Goal: Task Accomplishment & Management: Complete application form

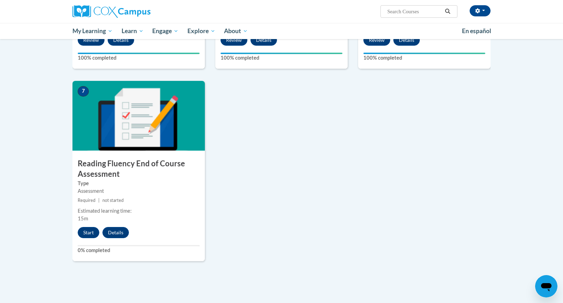
click at [74, 237] on div "Start Details" at bounding box center [104, 232] width 65 height 11
click at [88, 235] on button "Start" at bounding box center [89, 232] width 22 height 11
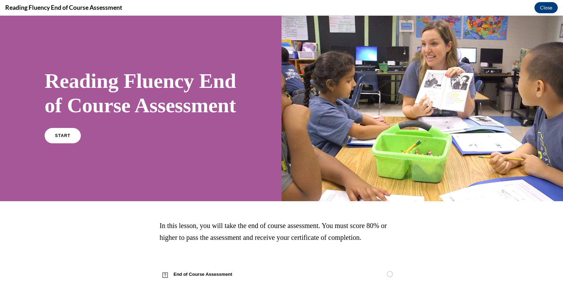
scroll to position [26, 0]
click at [69, 133] on link "START" at bounding box center [63, 135] width 38 height 16
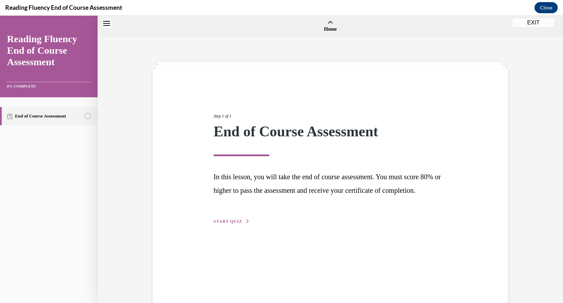
scroll to position [22, 0]
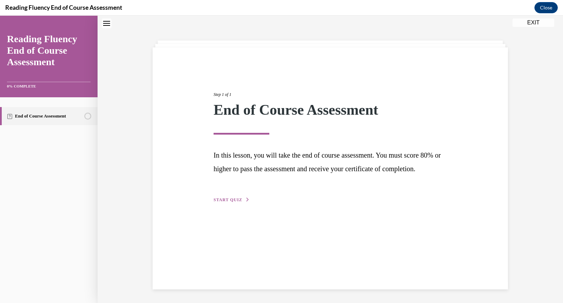
click at [224, 203] on div "Step 1 of 1 End of Course Assessment In this lesson, you will take the end of c…" at bounding box center [330, 139] width 244 height 128
click at [227, 202] on span "START QUIZ" at bounding box center [228, 199] width 29 height 5
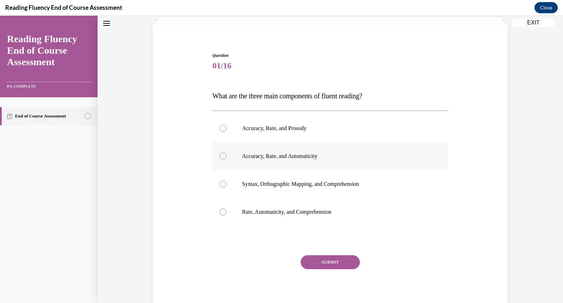
scroll to position [48, 0]
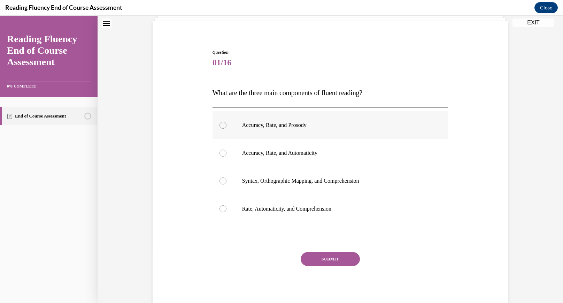
click at [291, 130] on label "Accuracy, Rate, and Prosody" at bounding box center [331, 125] width 236 height 28
click at [226, 129] on input "Accuracy, Rate, and Prosody" at bounding box center [223, 125] width 7 height 7
radio input "true"
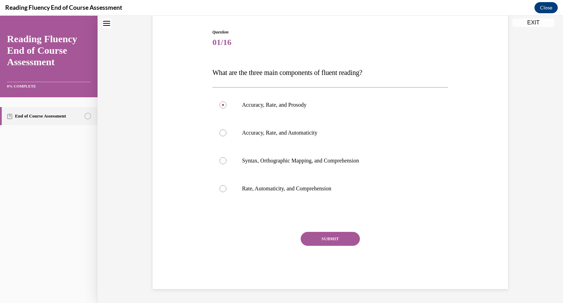
click at [324, 238] on button "SUBMIT" at bounding box center [330, 239] width 59 height 14
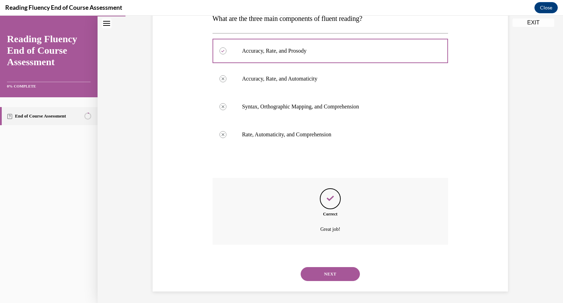
scroll to position [124, 0]
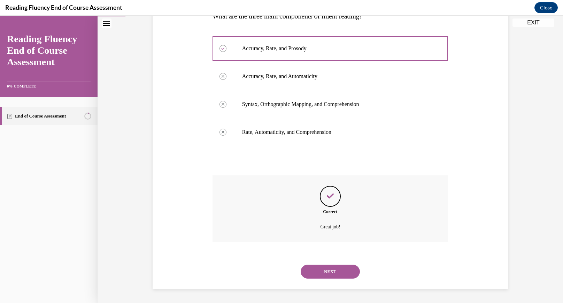
click at [323, 270] on button "NEXT" at bounding box center [330, 271] width 59 height 14
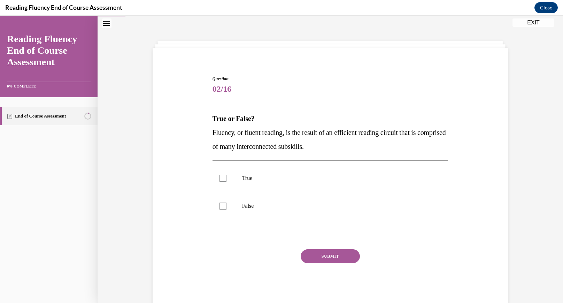
scroll to position [39, 0]
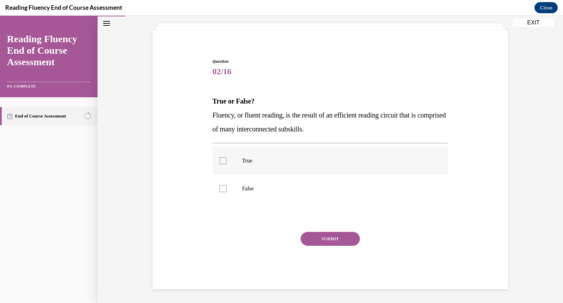
click at [230, 168] on label "True" at bounding box center [331, 161] width 236 height 28
click at [226, 164] on input "True" at bounding box center [223, 160] width 7 height 7
checkbox input "true"
click at [339, 236] on button "SUBMIT" at bounding box center [330, 239] width 59 height 14
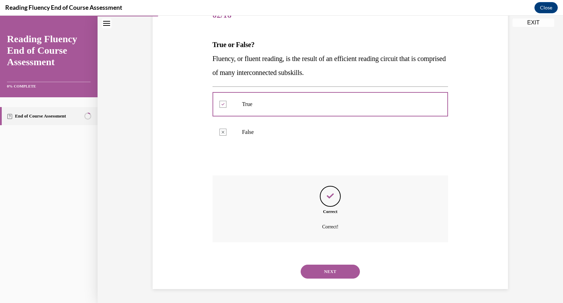
click at [326, 274] on button "NEXT" at bounding box center [330, 271] width 59 height 14
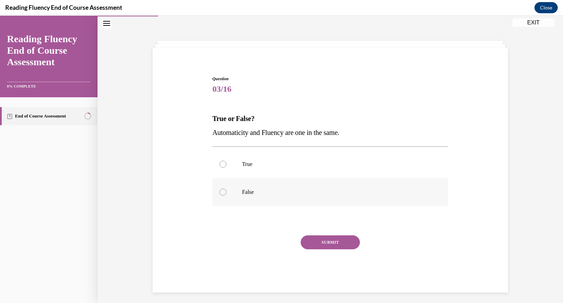
click at [234, 196] on label "False" at bounding box center [331, 192] width 236 height 28
click at [226, 195] on input "False" at bounding box center [223, 192] width 7 height 7
radio input "true"
click at [333, 243] on button "SUBMIT" at bounding box center [330, 242] width 59 height 14
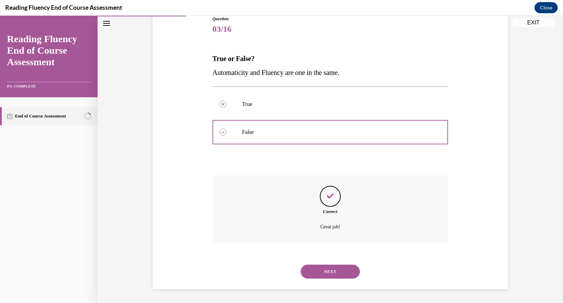
click at [320, 267] on button "NEXT" at bounding box center [330, 271] width 59 height 14
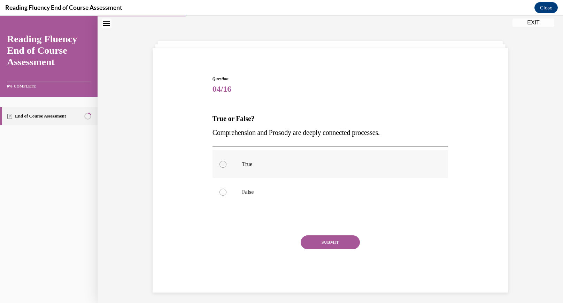
click at [262, 165] on p "True" at bounding box center [336, 164] width 189 height 7
click at [226, 165] on input "True" at bounding box center [223, 164] width 7 height 7
radio input "true"
click at [327, 230] on div "Question 04/16 True or False? Comprehension and Prosody are deeply connected pr…" at bounding box center [331, 184] width 236 height 217
click at [326, 237] on button "SUBMIT" at bounding box center [330, 242] width 59 height 14
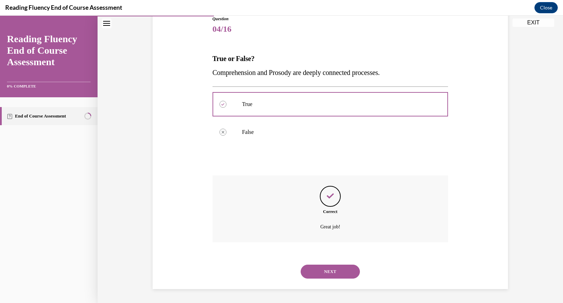
click at [322, 270] on button "NEXT" at bounding box center [330, 271] width 59 height 14
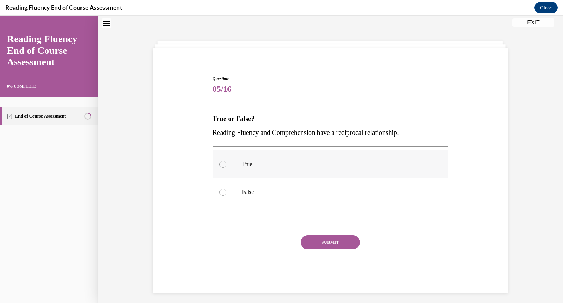
click at [279, 168] on label "True" at bounding box center [331, 164] width 236 height 28
click at [226, 168] on input "True" at bounding box center [223, 164] width 7 height 7
radio input "true"
click at [311, 245] on button "SUBMIT" at bounding box center [330, 242] width 59 height 14
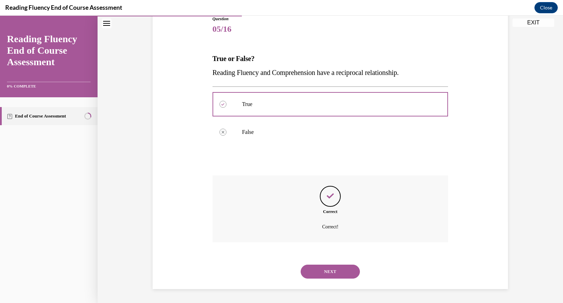
click at [315, 268] on button "NEXT" at bounding box center [330, 271] width 59 height 14
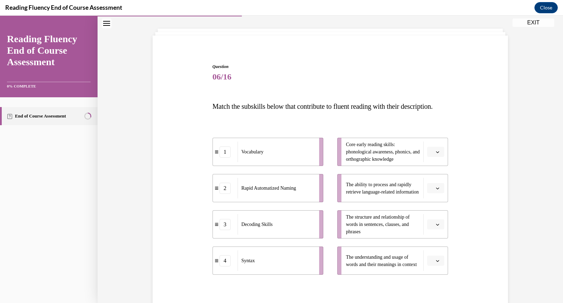
scroll to position [36, 0]
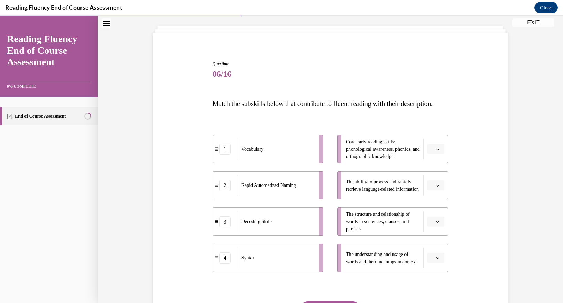
click at [434, 263] on button "button" at bounding box center [435, 258] width 17 height 10
click at [436, 215] on div "1" at bounding box center [434, 214] width 17 height 14
click at [434, 189] on span "Please select an option" at bounding box center [432, 185] width 2 height 7
click at [434, 242] on span "2" at bounding box center [433, 243] width 2 height 6
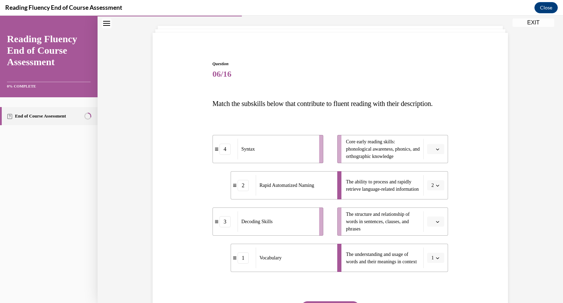
click at [439, 223] on icon "button" at bounding box center [437, 221] width 3 height 3
click at [475, 189] on div "Question 06/16 Match the subskills below that contribute to fluent reading with…" at bounding box center [330, 199] width 359 height 318
click at [442, 154] on button "button" at bounding box center [435, 149] width 17 height 10
click at [437, 220] on div "3" at bounding box center [434, 220] width 17 height 14
click at [440, 224] on span "button" at bounding box center [437, 221] width 5 height 5
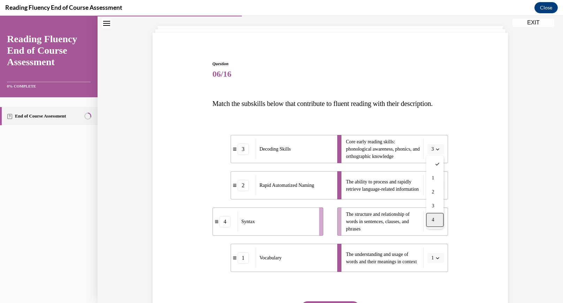
click at [434, 217] on span "4" at bounding box center [433, 220] width 2 height 6
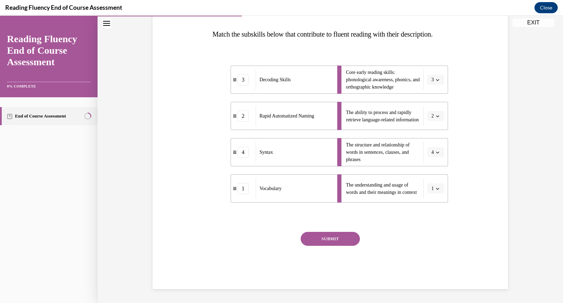
click at [323, 240] on button "SUBMIT" at bounding box center [330, 239] width 59 height 14
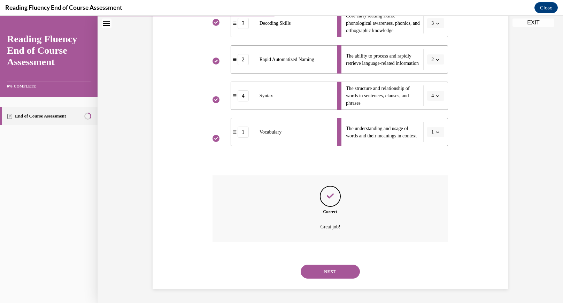
scroll to position [176, 0]
click at [337, 279] on div "NEXT" at bounding box center [331, 271] width 236 height 28
click at [338, 269] on button "NEXT" at bounding box center [330, 271] width 59 height 14
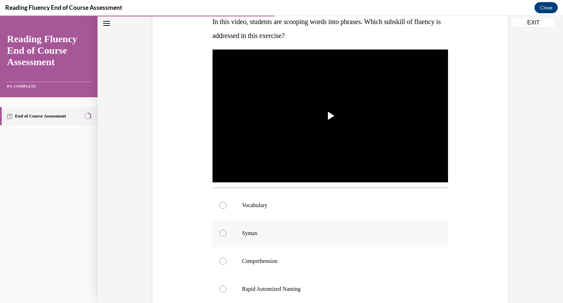
scroll to position [115, 0]
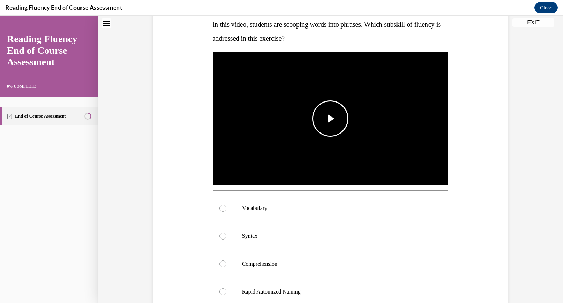
click at [330, 118] on span "Video player" at bounding box center [330, 118] width 0 height 0
click at [254, 236] on p "Syntax" at bounding box center [336, 235] width 189 height 7
click at [226, 236] on input "Syntax" at bounding box center [223, 235] width 7 height 7
radio input "true"
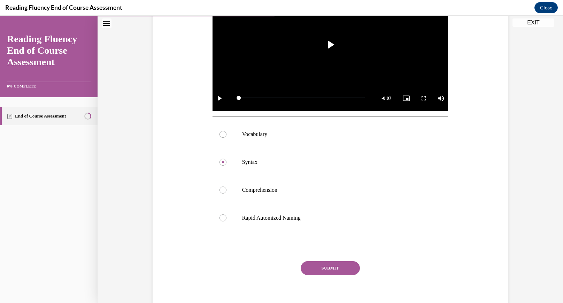
click at [316, 269] on button "SUBMIT" at bounding box center [330, 268] width 59 height 14
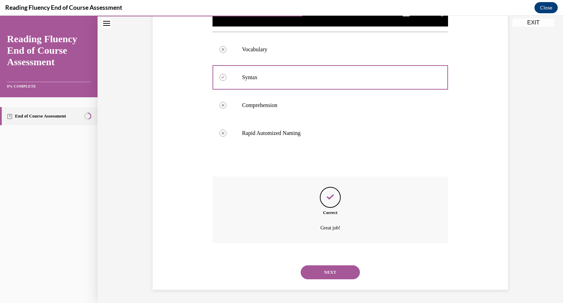
scroll to position [275, 0]
click at [322, 278] on div "NEXT" at bounding box center [331, 271] width 236 height 28
click at [324, 269] on button "NEXT" at bounding box center [330, 271] width 59 height 14
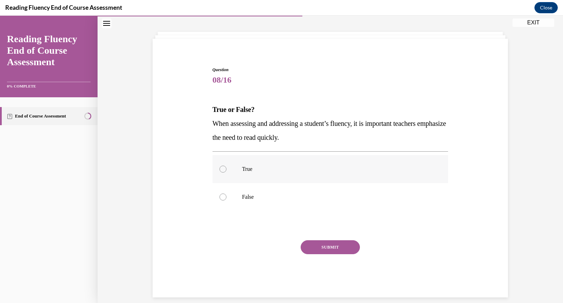
scroll to position [39, 0]
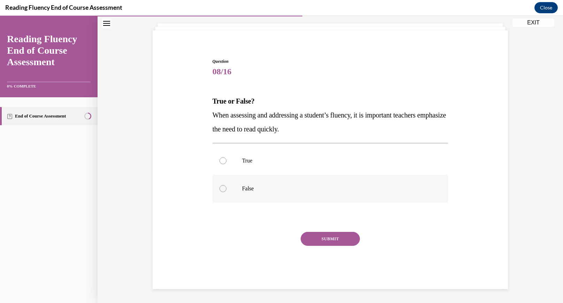
click at [252, 190] on p "False" at bounding box center [336, 188] width 189 height 7
click at [226, 190] on input "False" at bounding box center [223, 188] width 7 height 7
radio input "true"
click at [330, 236] on button "SUBMIT" at bounding box center [330, 239] width 59 height 14
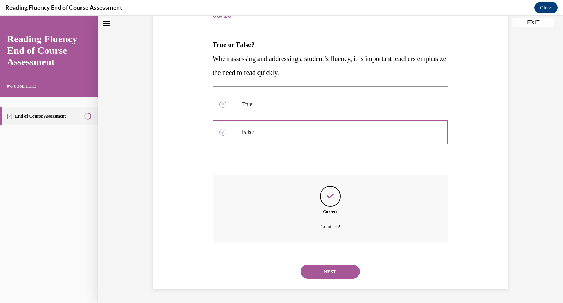
click at [317, 272] on button "NEXT" at bounding box center [330, 271] width 59 height 14
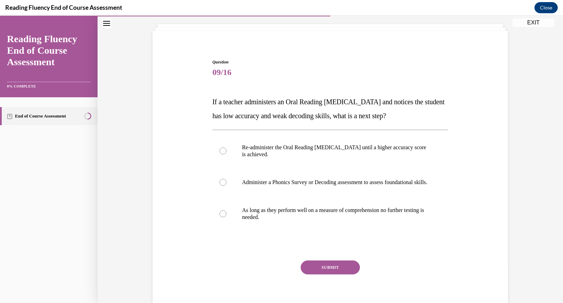
scroll to position [41, 0]
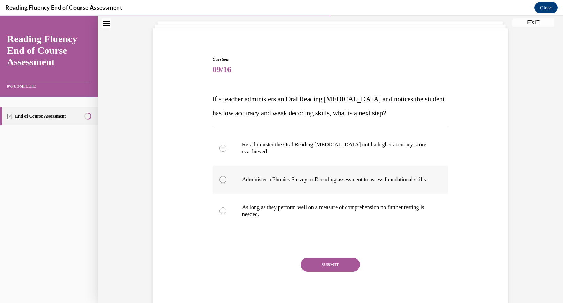
click at [340, 179] on p "Administer a Phonics Survey or Decoding assessment to assess foundational skill…" at bounding box center [336, 179] width 189 height 7
click at [226, 179] on input "Administer a Phonics Survey or Decoding assessment to assess foundational skill…" at bounding box center [223, 179] width 7 height 7
radio input "true"
click at [325, 271] on button "SUBMIT" at bounding box center [330, 264] width 59 height 14
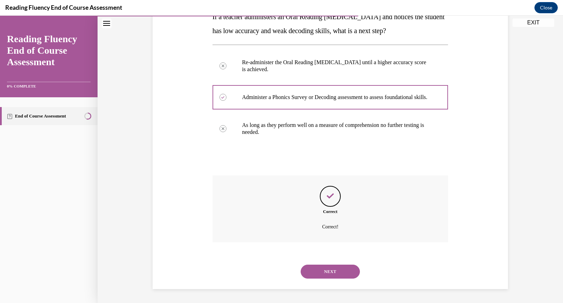
click at [322, 269] on button "NEXT" at bounding box center [330, 271] width 59 height 14
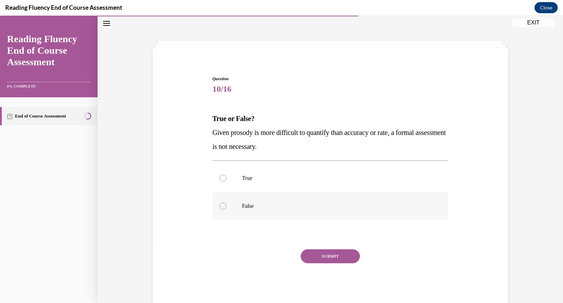
click at [367, 202] on p "False" at bounding box center [336, 205] width 189 height 7
click at [226, 202] on input "False" at bounding box center [223, 205] width 7 height 7
radio input "true"
click at [343, 254] on button "SUBMIT" at bounding box center [330, 256] width 59 height 14
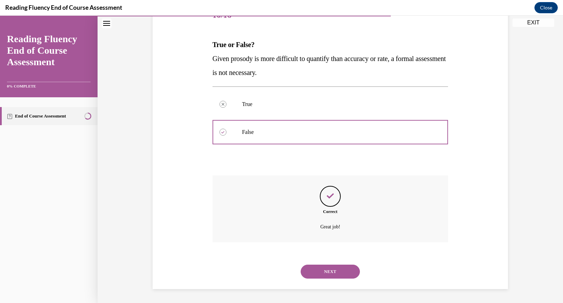
click at [323, 268] on button "NEXT" at bounding box center [330, 271] width 59 height 14
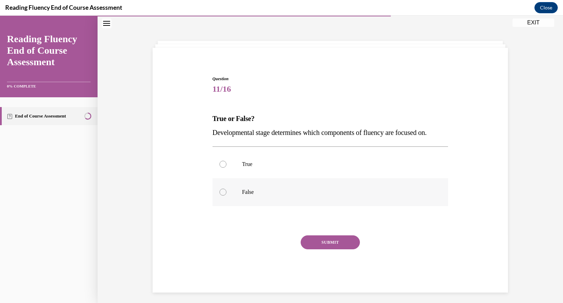
click at [317, 181] on label "False" at bounding box center [331, 192] width 236 height 28
click at [226, 189] on input "False" at bounding box center [223, 192] width 7 height 7
radio input "true"
click at [316, 161] on p "True" at bounding box center [336, 164] width 189 height 7
click at [226, 161] on input "True" at bounding box center [223, 164] width 7 height 7
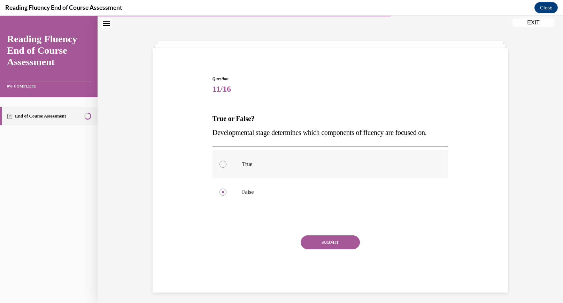
radio input "true"
click at [332, 241] on button "SUBMIT" at bounding box center [330, 242] width 59 height 14
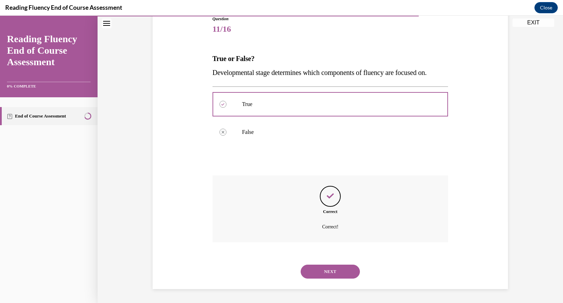
click at [326, 270] on button "NEXT" at bounding box center [330, 271] width 59 height 14
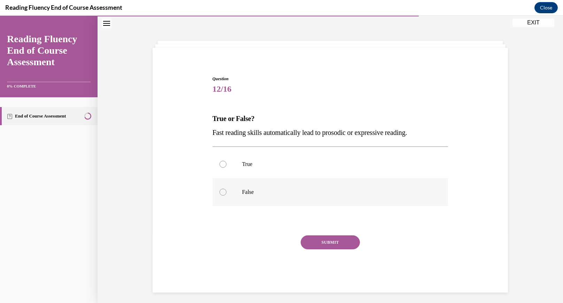
click at [284, 200] on label "False" at bounding box center [331, 192] width 236 height 28
click at [226, 195] on input "False" at bounding box center [223, 192] width 7 height 7
radio input "true"
click at [324, 240] on button "SUBMIT" at bounding box center [330, 242] width 59 height 14
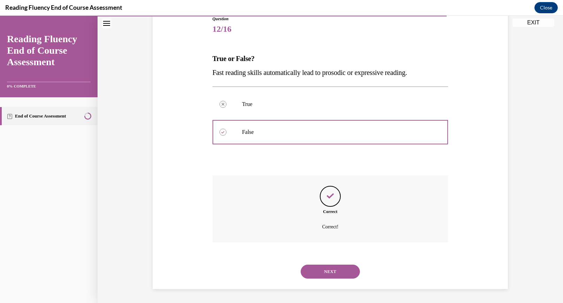
click at [327, 271] on button "NEXT" at bounding box center [330, 271] width 59 height 14
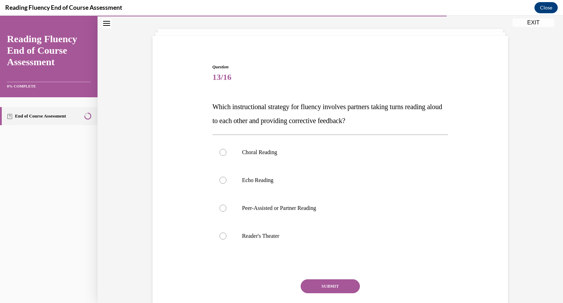
scroll to position [36, 0]
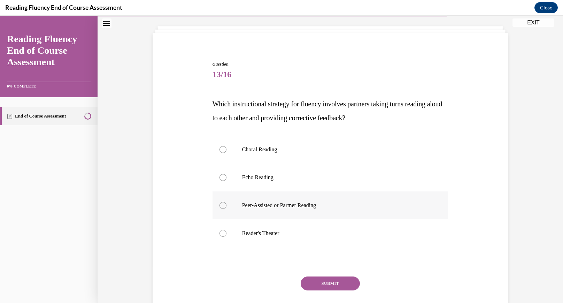
click at [358, 211] on label "Peer-Assisted or Partner Reading" at bounding box center [331, 205] width 236 height 28
click at [226, 209] on input "Peer-Assisted or Partner Reading" at bounding box center [223, 205] width 7 height 7
radio input "true"
click at [335, 288] on button "SUBMIT" at bounding box center [330, 283] width 59 height 14
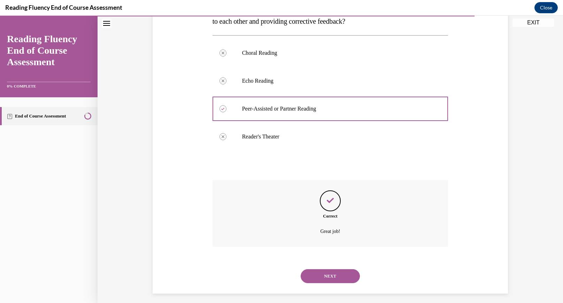
scroll to position [137, 0]
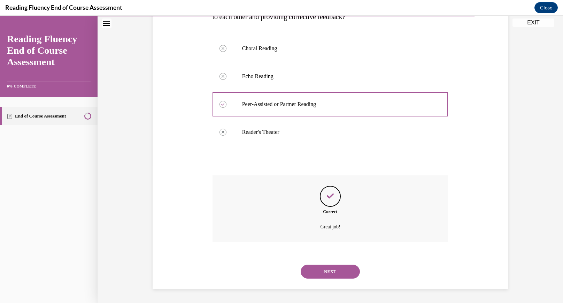
click at [322, 276] on button "NEXT" at bounding box center [330, 271] width 59 height 14
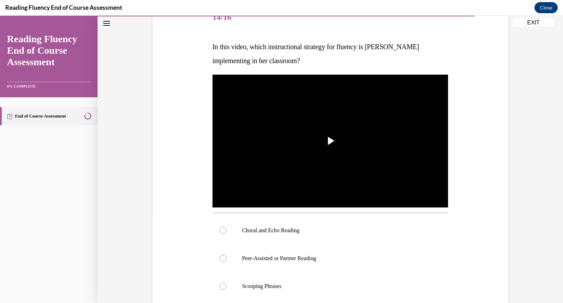
scroll to position [100, 0]
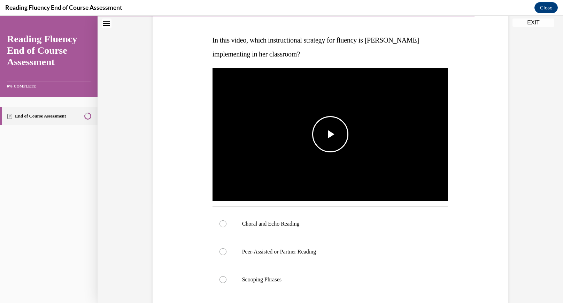
click at [330, 134] on span "Video player" at bounding box center [330, 134] width 0 height 0
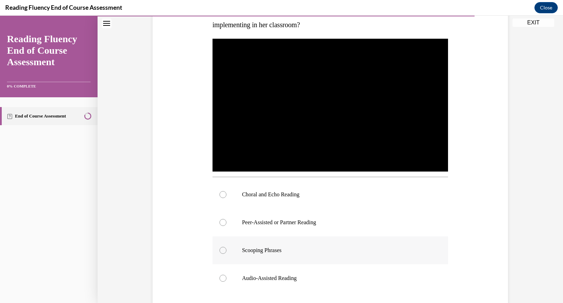
scroll to position [127, 0]
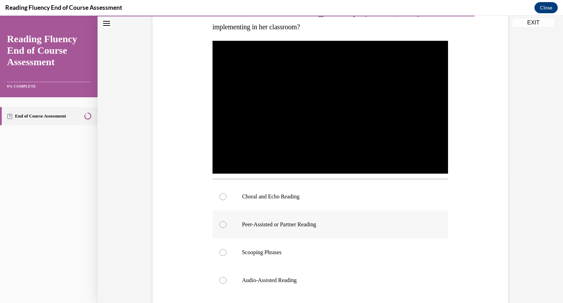
click at [294, 228] on label "Peer-Assisted or Partner Reading" at bounding box center [331, 224] width 236 height 28
click at [226, 228] on input "Peer-Assisted or Partner Reading" at bounding box center [223, 224] width 7 height 7
radio input "true"
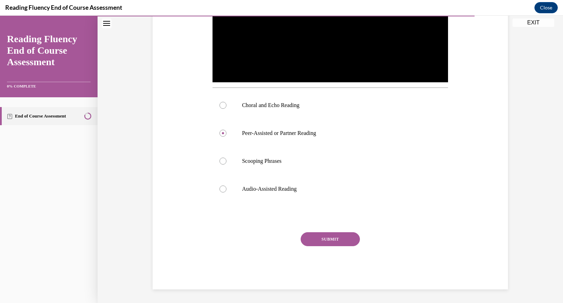
click at [322, 235] on button "SUBMIT" at bounding box center [330, 239] width 59 height 14
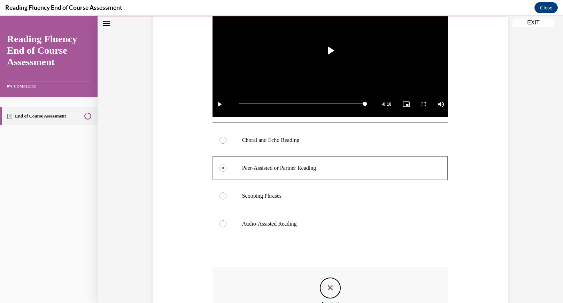
scroll to position [174, 0]
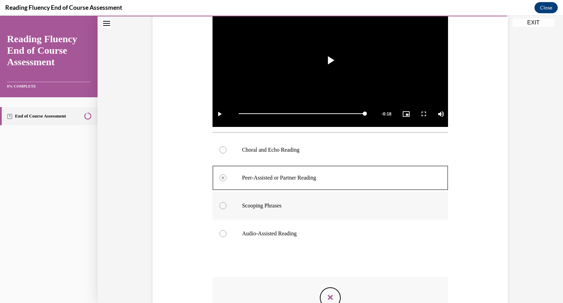
click at [333, 202] on p "Scooping Phrases" at bounding box center [336, 205] width 189 height 7
click at [318, 225] on label "Audio-Assisted Reading" at bounding box center [331, 234] width 236 height 28
click at [331, 147] on p "Choral and Echo Reading" at bounding box center [336, 149] width 189 height 7
click at [319, 155] on label "Choral and Echo Reading" at bounding box center [331, 150] width 236 height 28
click at [318, 148] on p "Choral and Echo Reading" at bounding box center [336, 149] width 189 height 7
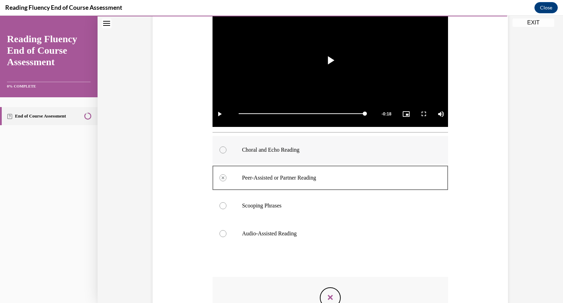
click at [318, 148] on p "Choral and Echo Reading" at bounding box center [336, 149] width 189 height 7
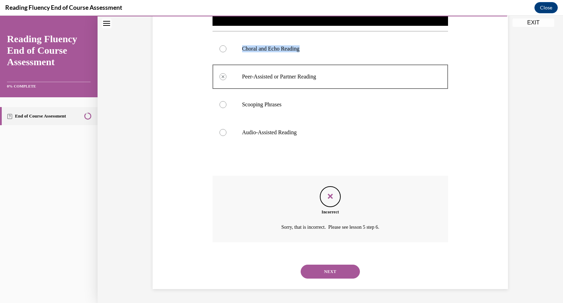
click at [326, 267] on button "NEXT" at bounding box center [330, 271] width 59 height 14
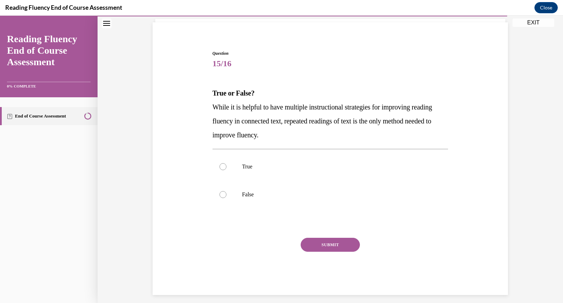
scroll to position [53, 0]
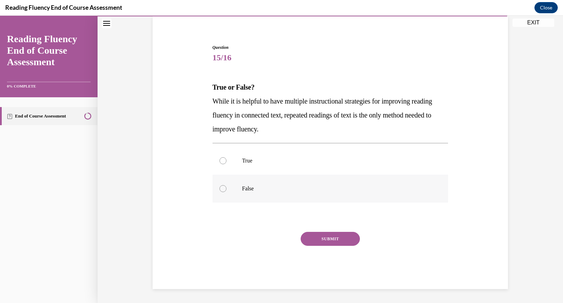
click at [297, 186] on p "False" at bounding box center [336, 188] width 189 height 7
click at [226, 186] on input "False" at bounding box center [223, 188] width 7 height 7
radio input "true"
click at [319, 239] on button "SUBMIT" at bounding box center [330, 239] width 59 height 14
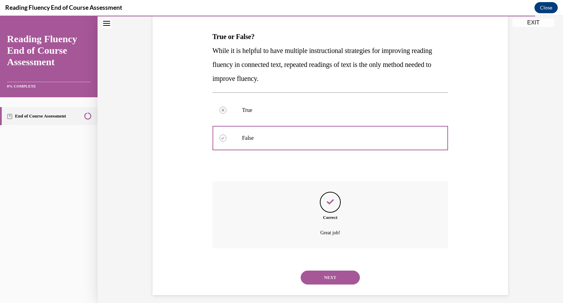
scroll to position [109, 0]
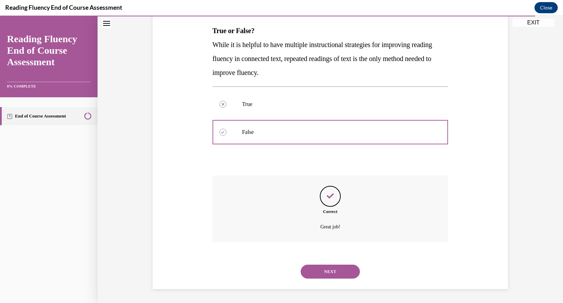
click at [323, 272] on button "NEXT" at bounding box center [330, 271] width 59 height 14
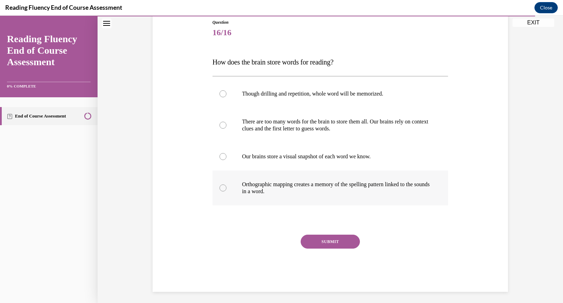
click at [304, 189] on p "Orthographic mapping creates a memory of the spelling pattern linked to the sou…" at bounding box center [336, 188] width 189 height 14
click at [226, 189] on input "Orthographic mapping creates a memory of the spelling pattern linked to the sou…" at bounding box center [223, 187] width 7 height 7
radio input "true"
click at [318, 238] on button "SUBMIT" at bounding box center [330, 241] width 59 height 14
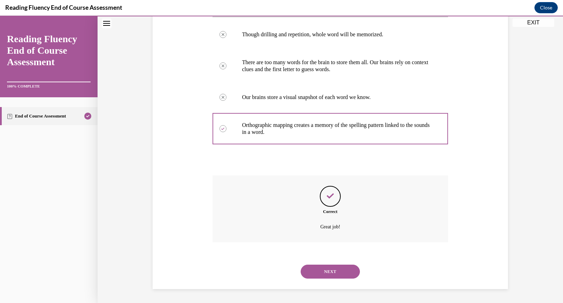
click at [327, 275] on button "NEXT" at bounding box center [330, 271] width 59 height 14
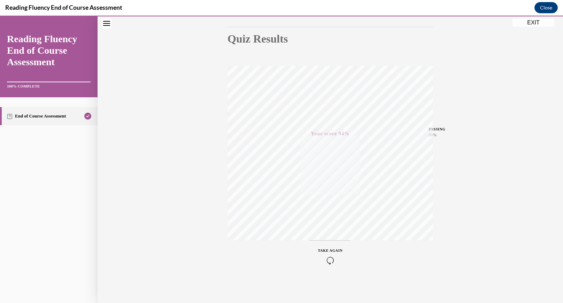
click at [532, 24] on button "EXIT" at bounding box center [534, 22] width 42 height 8
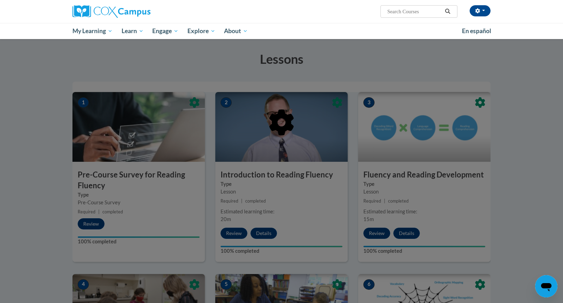
scroll to position [0, 0]
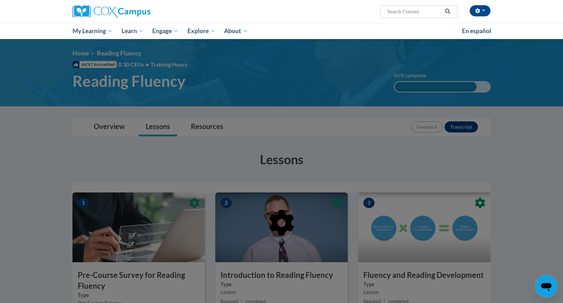
click at [407, 156] on div at bounding box center [281, 151] width 563 height 303
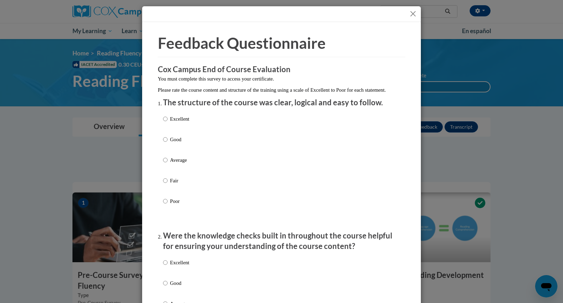
click at [416, 14] on button "Close" at bounding box center [413, 13] width 9 height 9
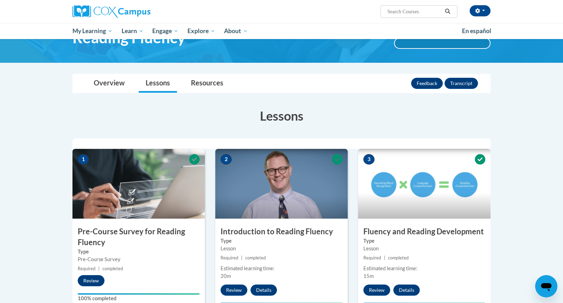
scroll to position [50, 0]
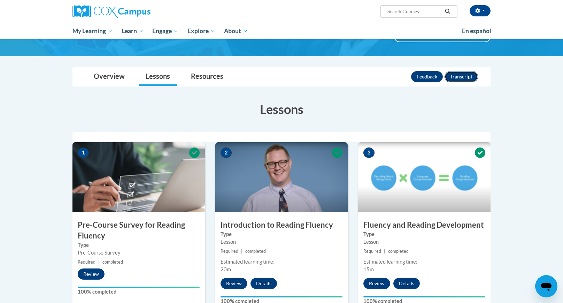
click at [463, 80] on button "Transcript" at bounding box center [461, 76] width 33 height 11
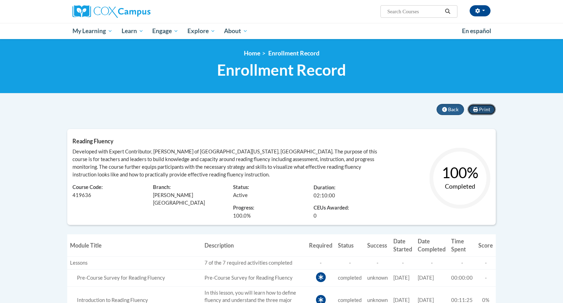
click at [482, 111] on span "Print" at bounding box center [484, 109] width 11 height 6
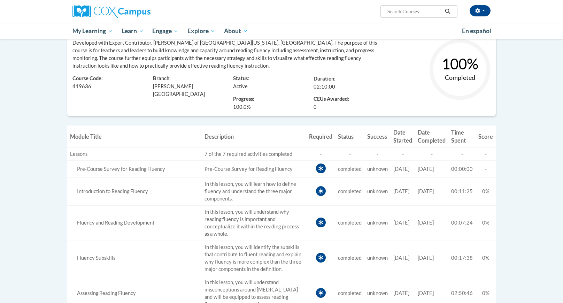
scroll to position [365, 0]
